Goal: Information Seeking & Learning: Learn about a topic

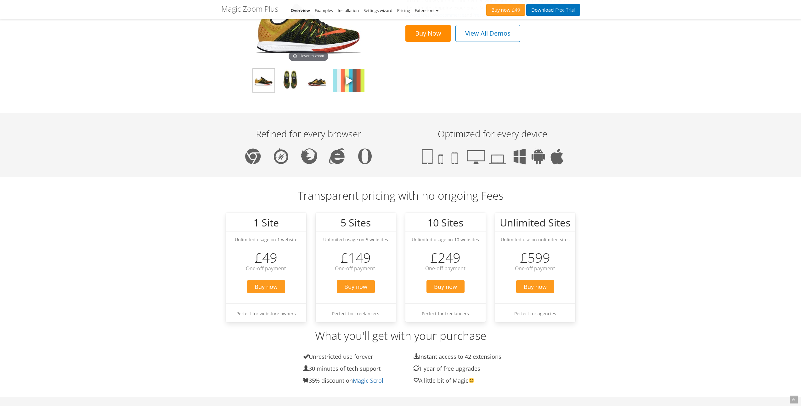
scroll to position [472, 0]
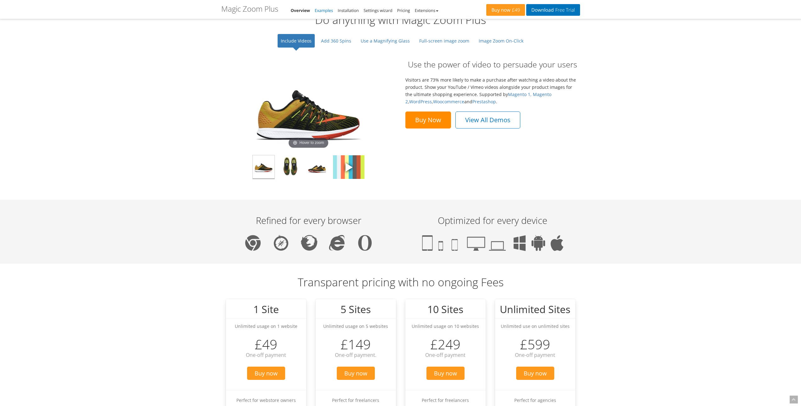
click at [324, 11] on link "Examples" at bounding box center [324, 11] width 18 height 6
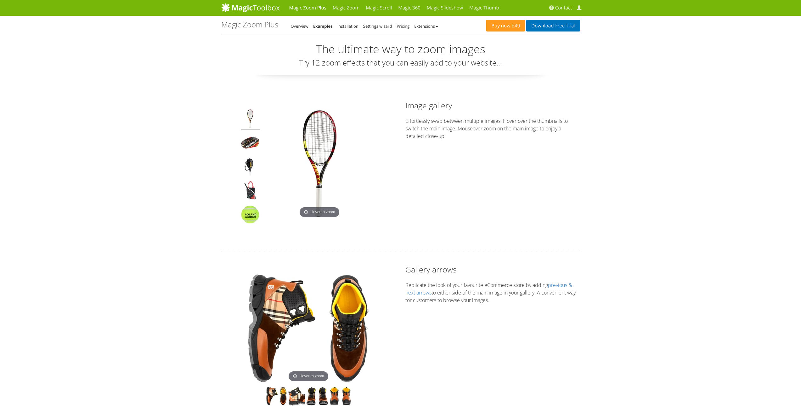
drag, startPoint x: 164, startPoint y: 277, endPoint x: 159, endPoint y: 132, distance: 145.5
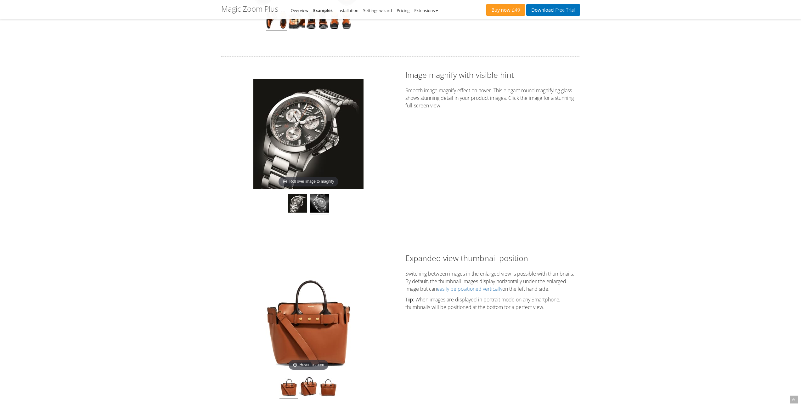
scroll to position [346, 0]
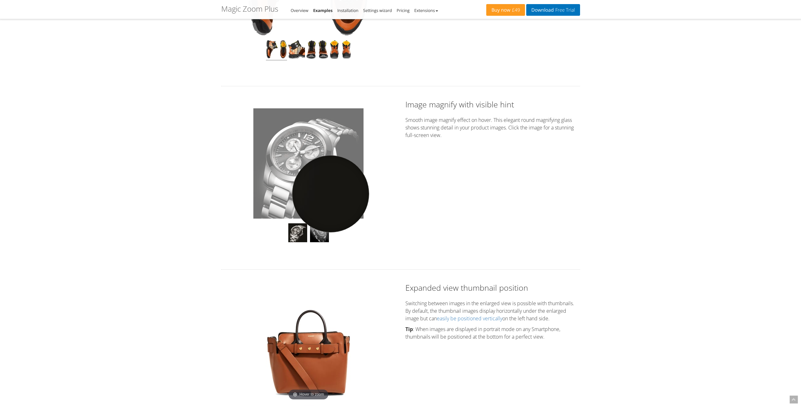
click at [249, 190] on div "Click to expand" at bounding box center [308, 178] width 175 height 158
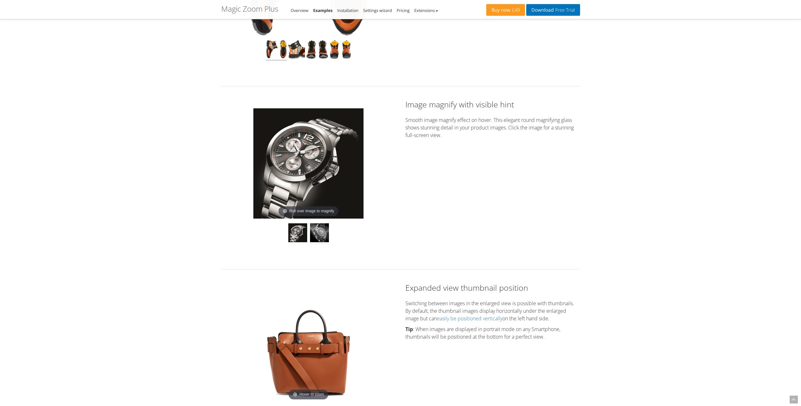
click at [314, 229] on img at bounding box center [319, 233] width 19 height 21
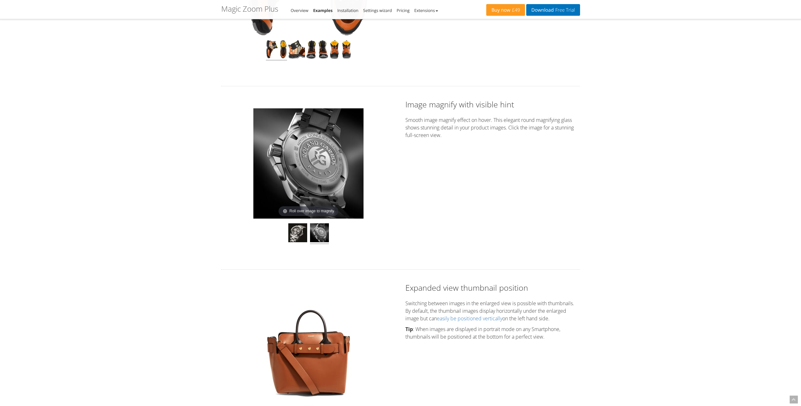
scroll to position [504, 0]
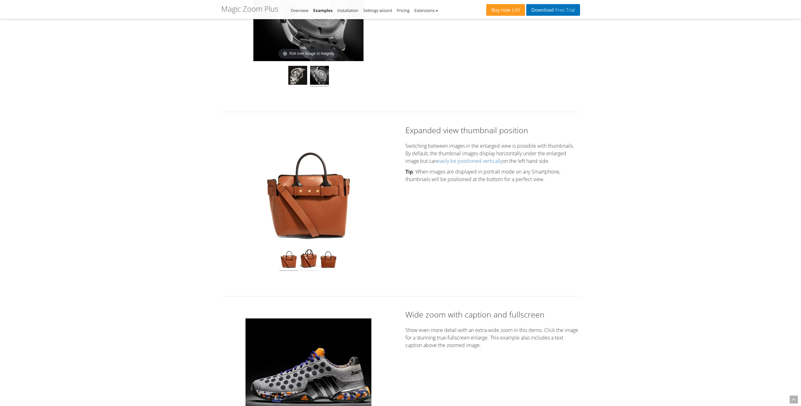
click at [310, 257] on img at bounding box center [308, 258] width 19 height 23
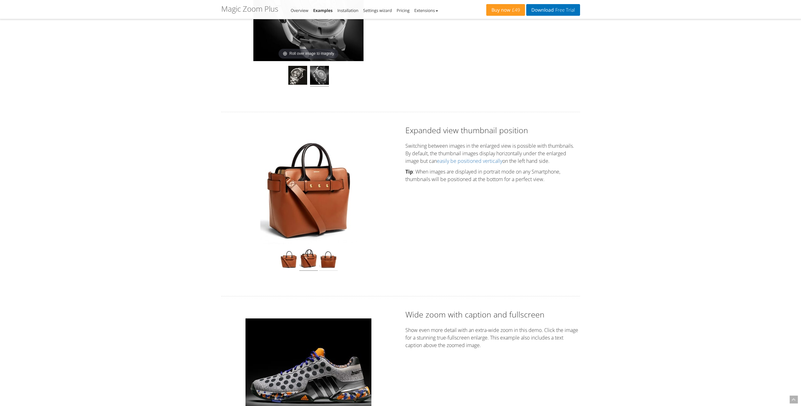
click at [329, 260] on img at bounding box center [328, 258] width 19 height 23
